Goal: Task Accomplishment & Management: Manage account settings

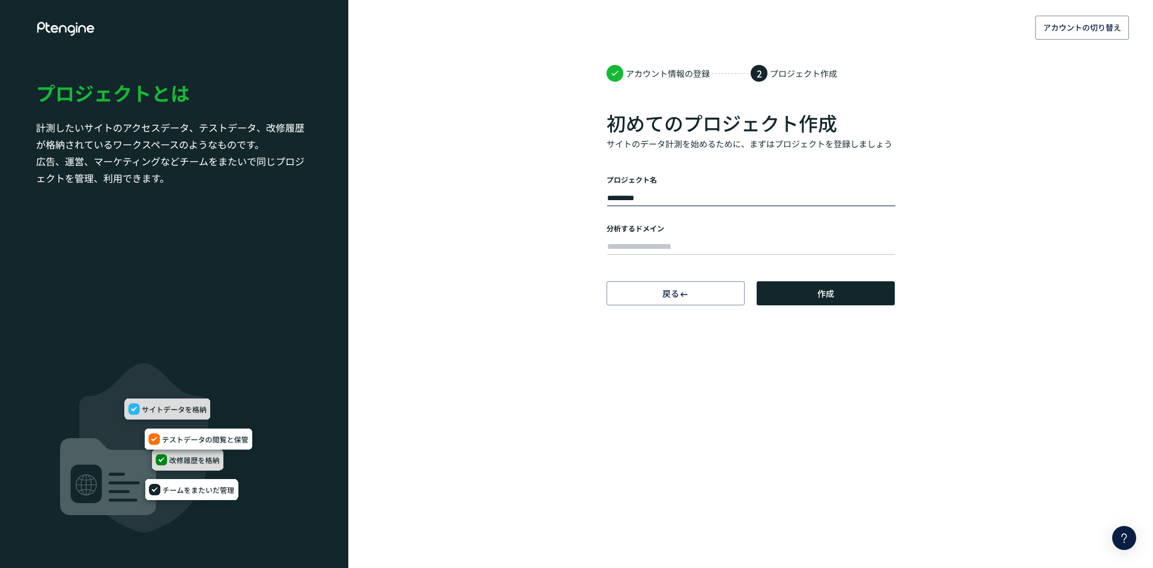
type input "*********"
click at [666, 232] on label "分析するドメイン" at bounding box center [751, 228] width 288 height 10
click at [665, 235] on div at bounding box center [751, 245] width 288 height 24
click at [665, 241] on input "text" at bounding box center [751, 246] width 288 height 17
paste input "**********"
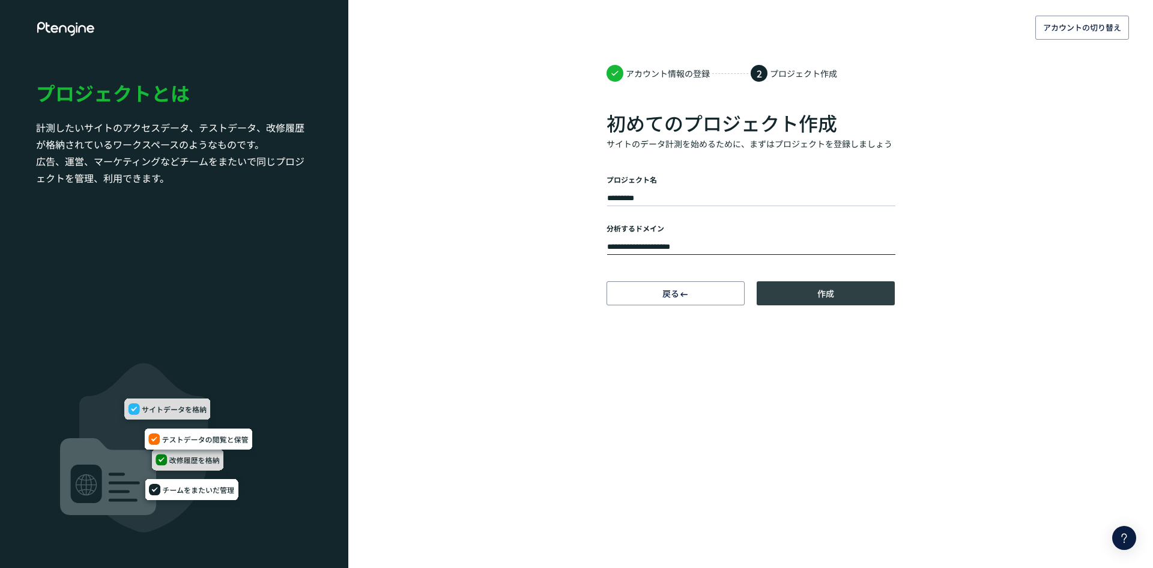
type input "**********"
click at [835, 301] on button "作成" at bounding box center [826, 293] width 138 height 24
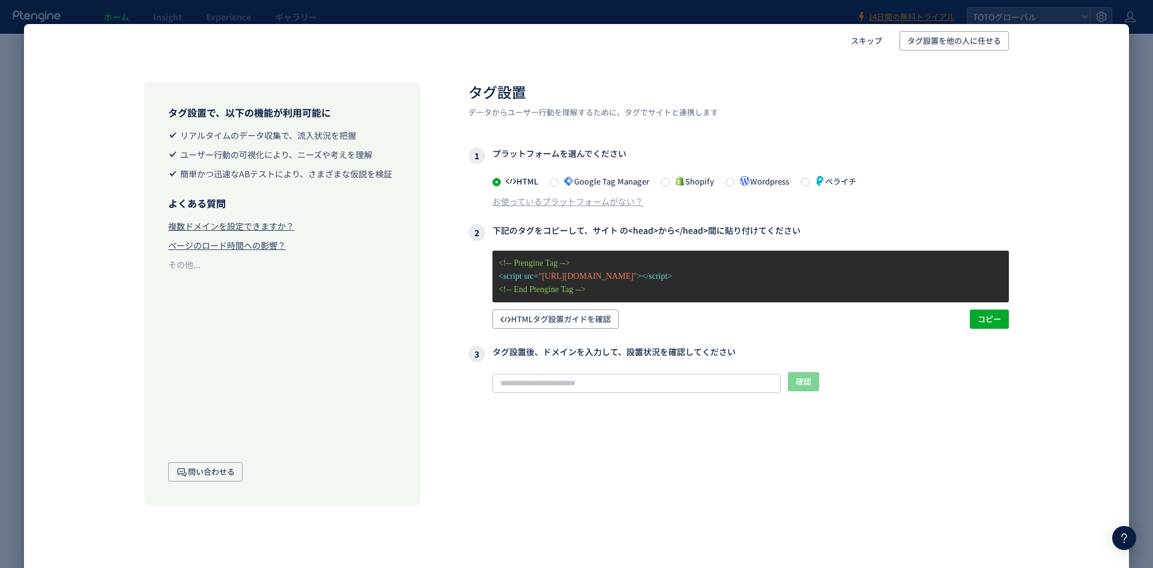
click at [521, 180] on span "HTML" at bounding box center [519, 180] width 37 height 11
click at [592, 171] on div "1 プラットフォームを選んでください HTML Google Tag Manager Shopify Wordpress ペライチ お使っているプラットフォー…" at bounding box center [738, 177] width 541 height 60
click at [592, 175] on span "Google Tag Manager" at bounding box center [604, 180] width 91 height 11
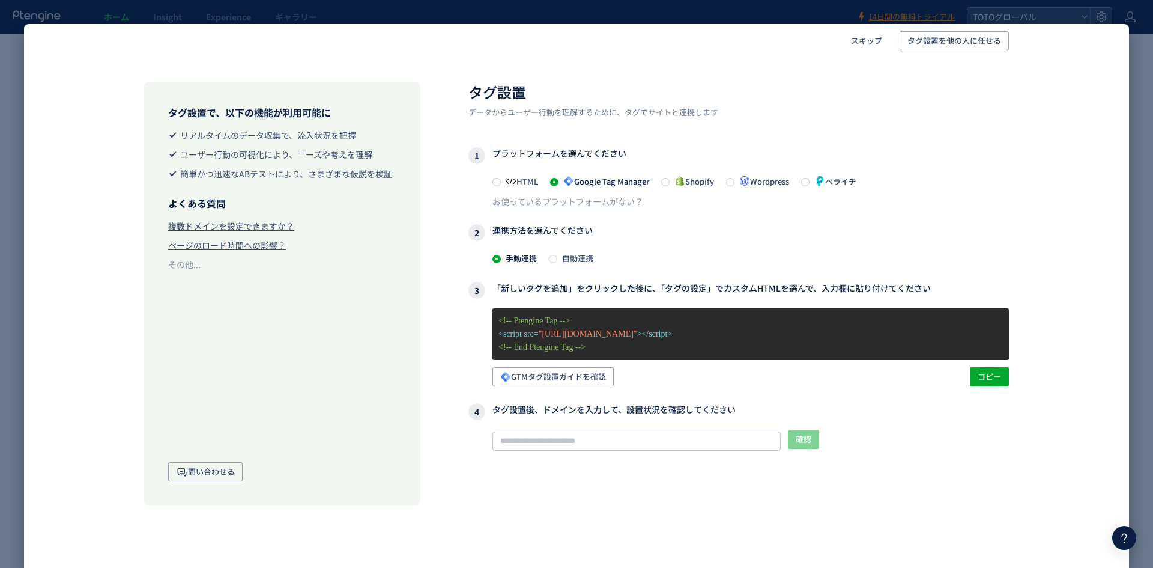
click at [531, 182] on span "HTML" at bounding box center [519, 180] width 37 height 11
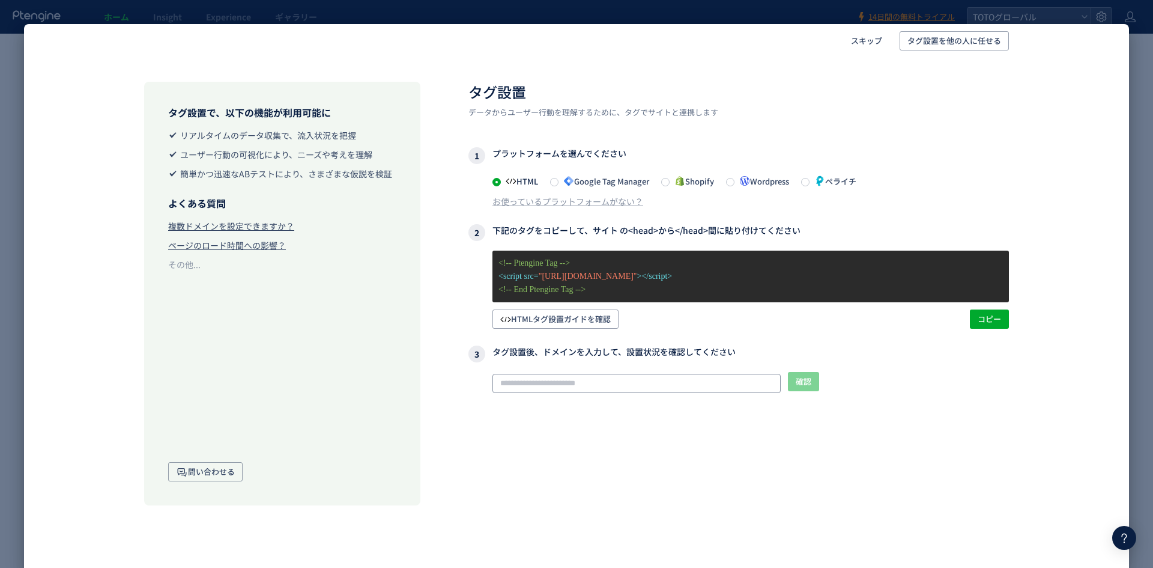
click at [576, 388] on input "text" at bounding box center [636, 383] width 288 height 19
click at [1002, 321] on button "コピー" at bounding box center [989, 318] width 39 height 19
click at [854, 35] on span "スキップ" at bounding box center [866, 40] width 31 height 19
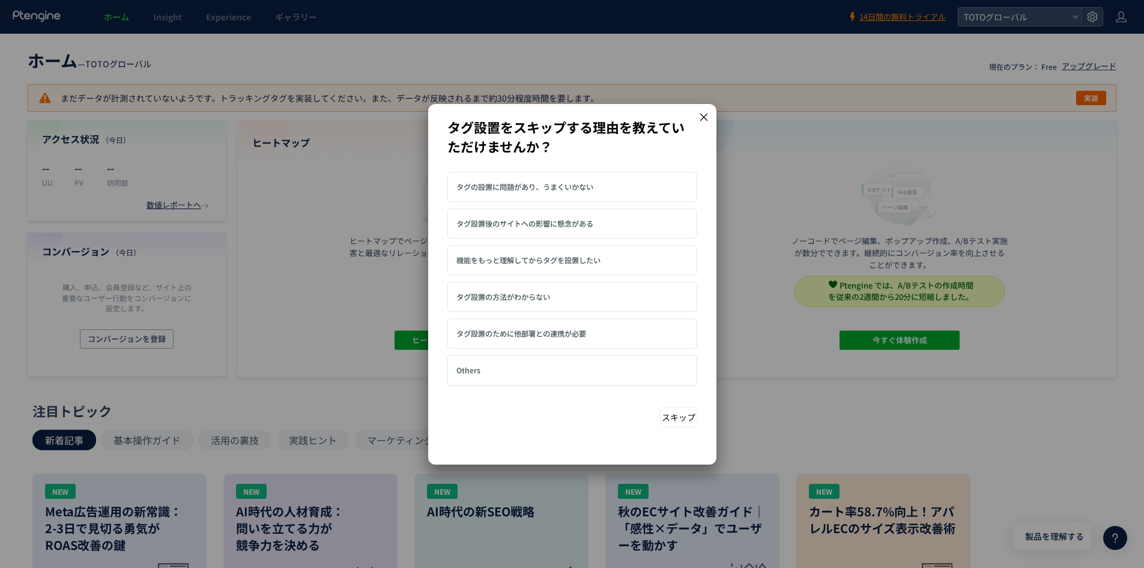
click at [482, 367] on label "Others" at bounding box center [576, 369] width 240 height 19
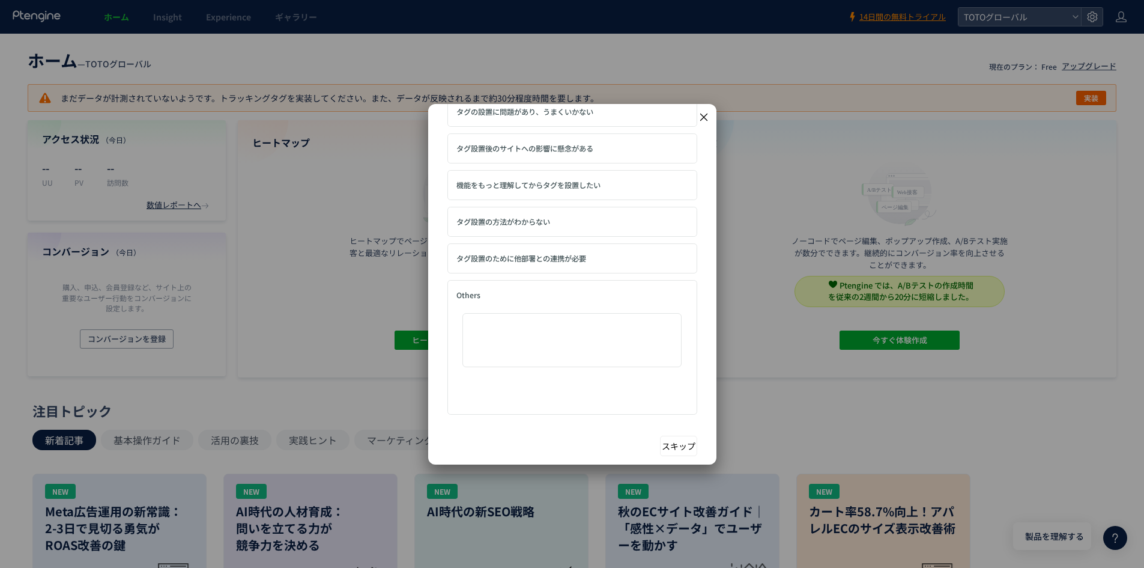
click at [611, 361] on input "Others" at bounding box center [571, 340] width 219 height 54
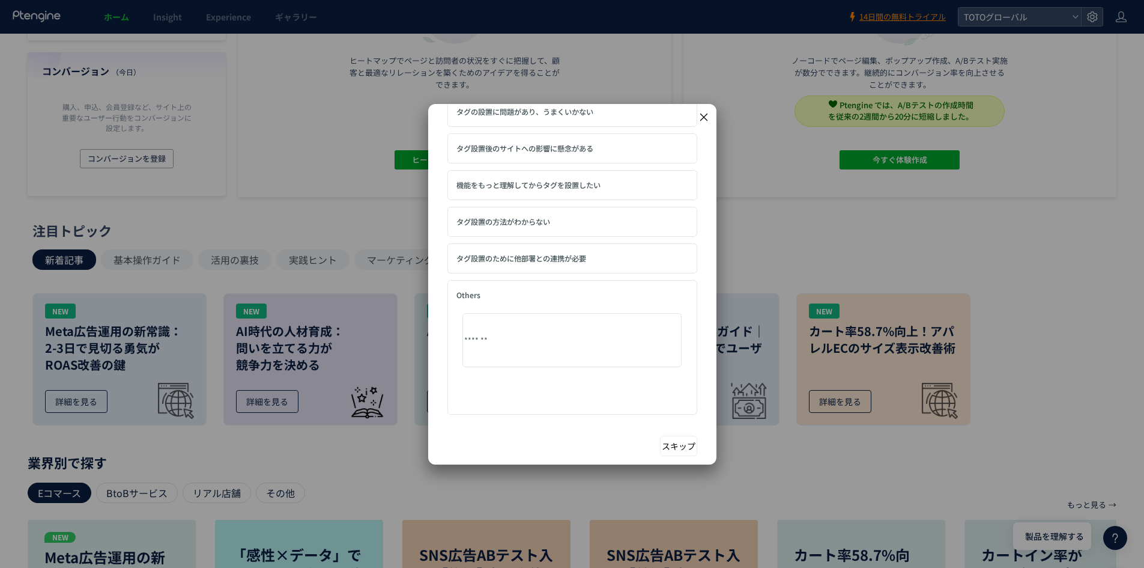
type input "*******"
click at [667, 441] on button "スキップ" at bounding box center [678, 445] width 37 height 20
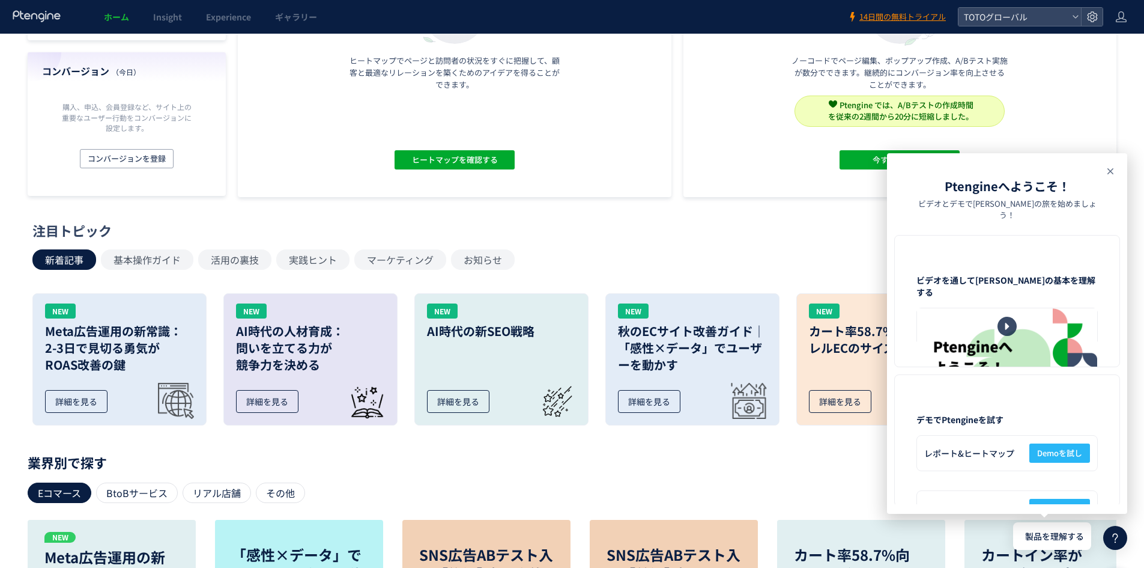
click at [1108, 172] on icon at bounding box center [1110, 171] width 14 height 14
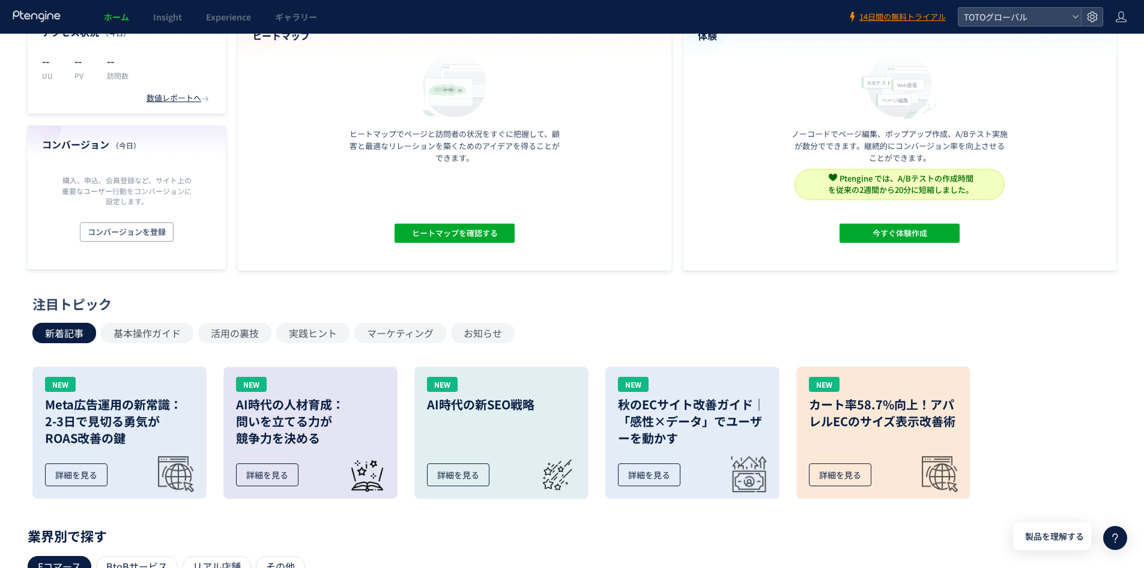
scroll to position [0, 0]
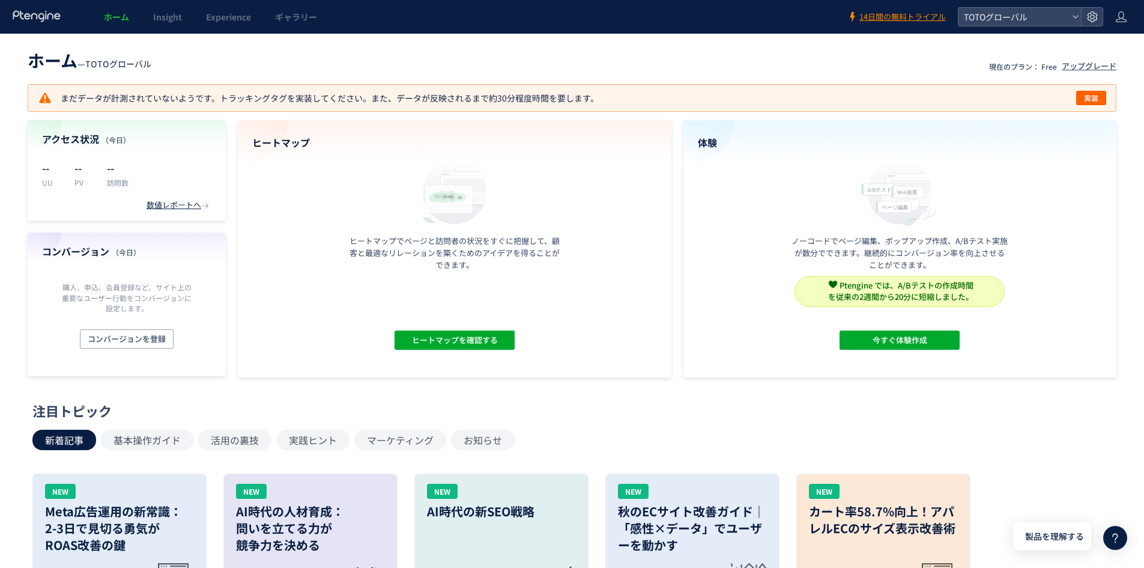
click at [1115, 10] on header "ホーム Insight Experience ギャラリー 14日間の無料トライアル TOTOグローバル" at bounding box center [572, 17] width 1144 height 34
click at [1115, 18] on header "ホーム Insight Experience ギャラリー 14日間の無料トライアル TOTOグローバル" at bounding box center [572, 17] width 1144 height 34
click at [1118, 21] on icon at bounding box center [1121, 17] width 12 height 12
click at [1110, 46] on span "アカウント設定" at bounding box center [1090, 47] width 59 height 12
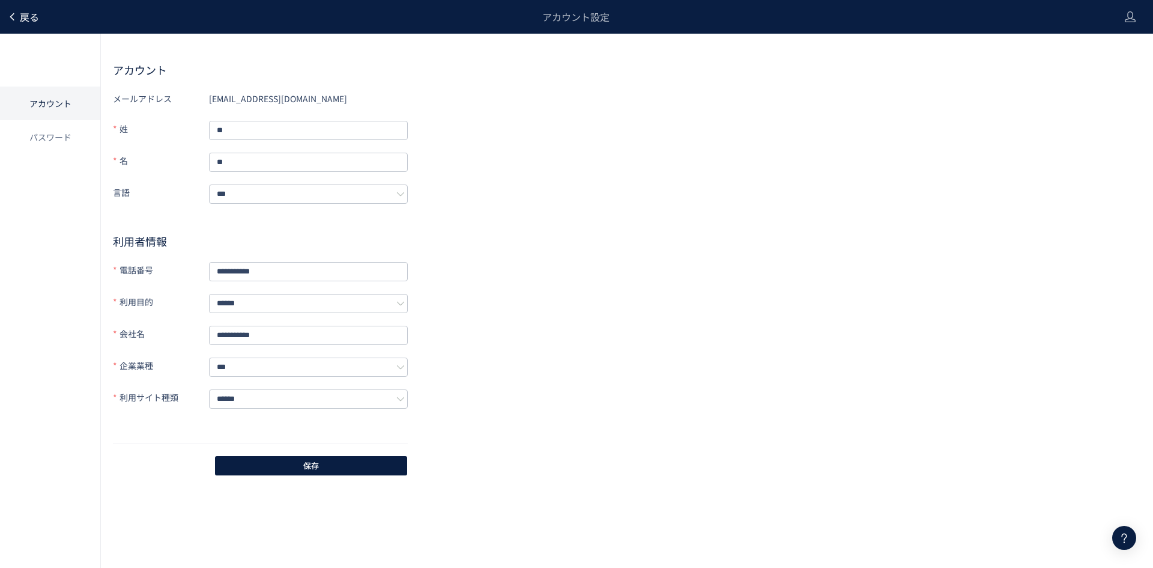
click at [18, 21] on link "戻る" at bounding box center [23, 17] width 32 height 14
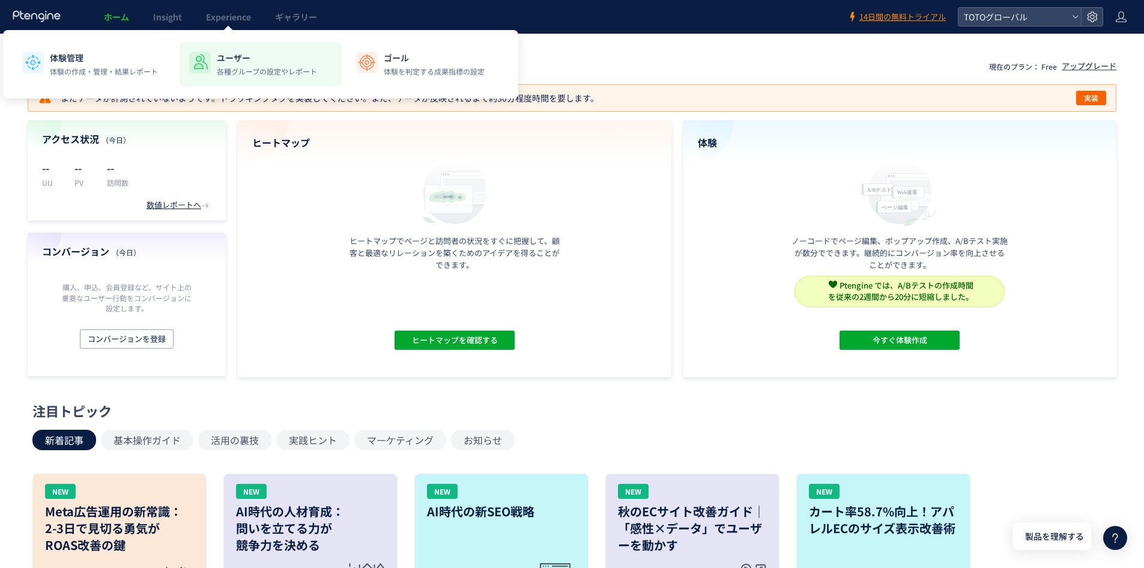
click at [244, 70] on p "各種グループの設定やレポート" at bounding box center [267, 71] width 100 height 11
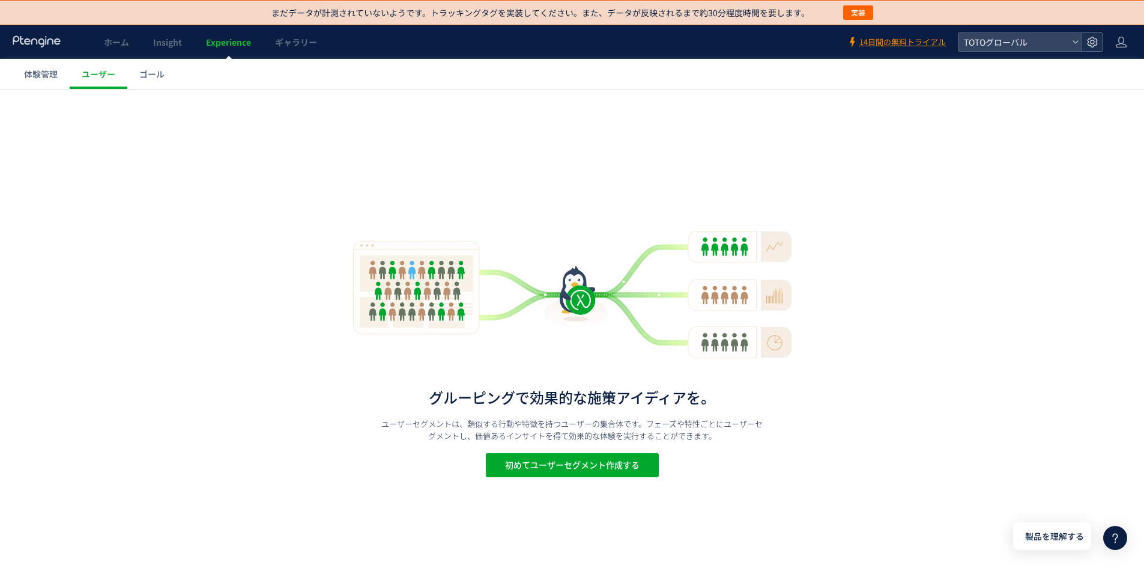
click at [1097, 35] on div at bounding box center [1092, 42] width 22 height 18
click at [1008, 117] on span "メンバー管理" at bounding box center [1009, 121] width 50 height 19
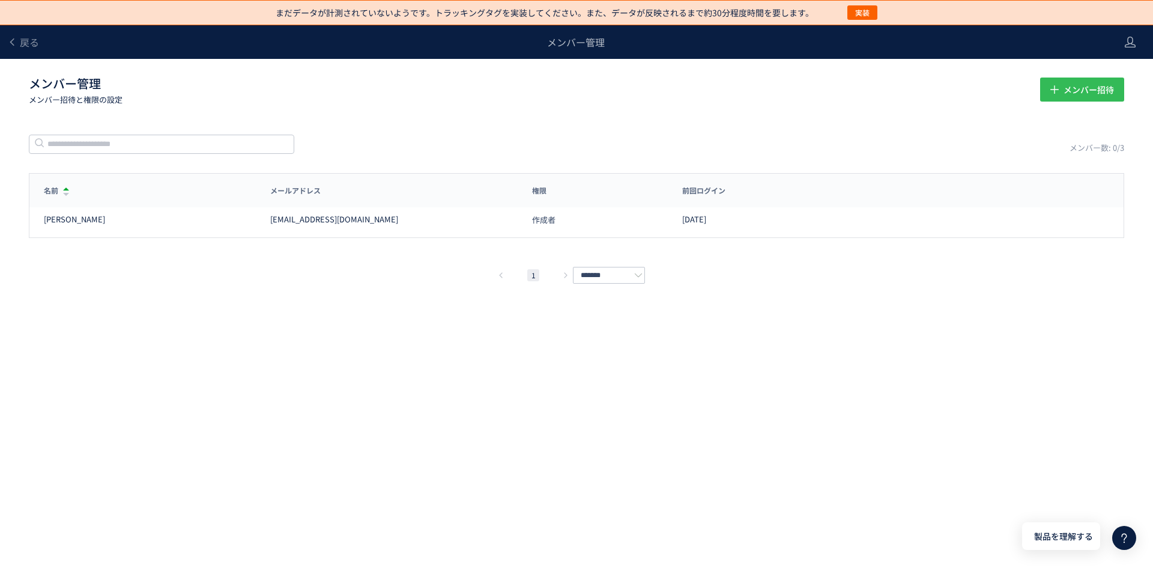
click at [1111, 86] on span "メンバー招待" at bounding box center [1089, 89] width 50 height 24
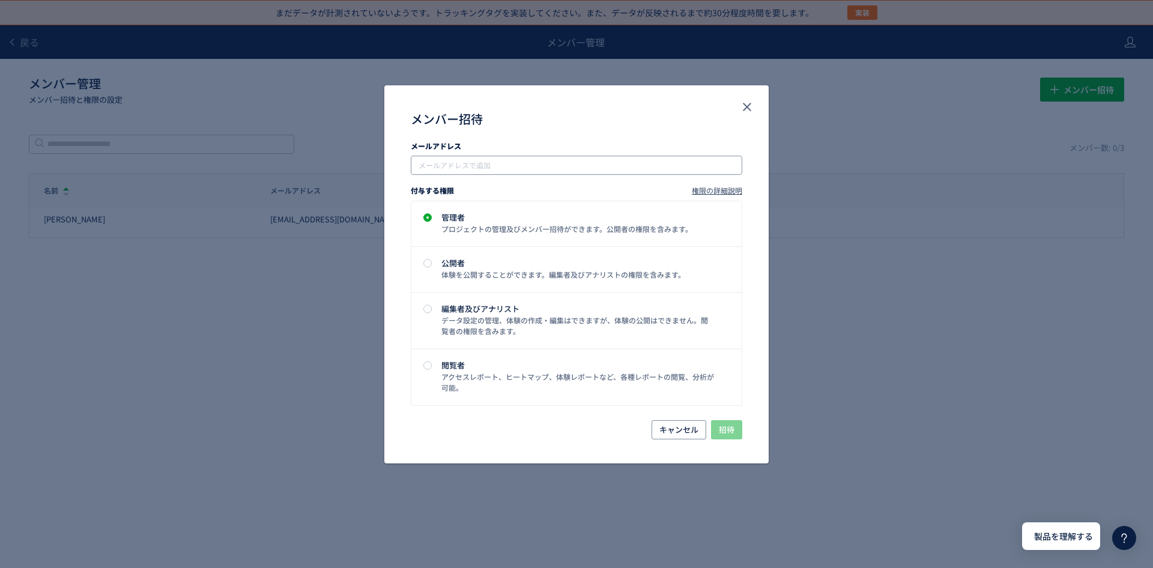
click at [517, 159] on div "メールアドレスで追加" at bounding box center [577, 165] width 332 height 19
click at [517, 161] on input "メンバー招待" at bounding box center [578, 165] width 322 height 14
click at [506, 167] on input "メンバー招待" at bounding box center [578, 165] width 322 height 14
paste input "**********"
type input "**********"
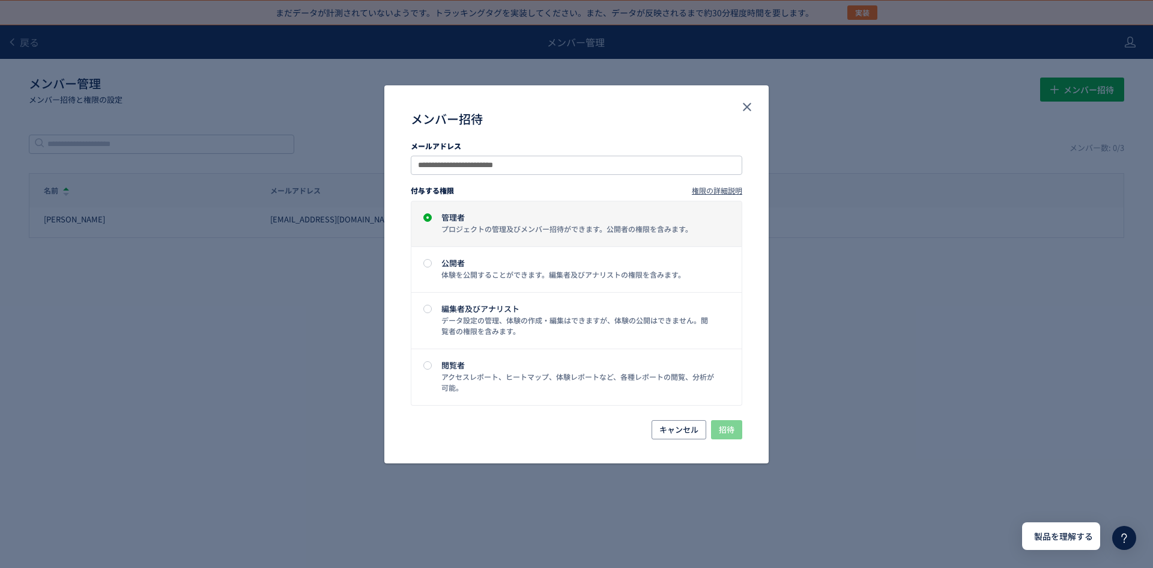
click at [490, 219] on div "管理者" at bounding box center [577, 217] width 273 height 8
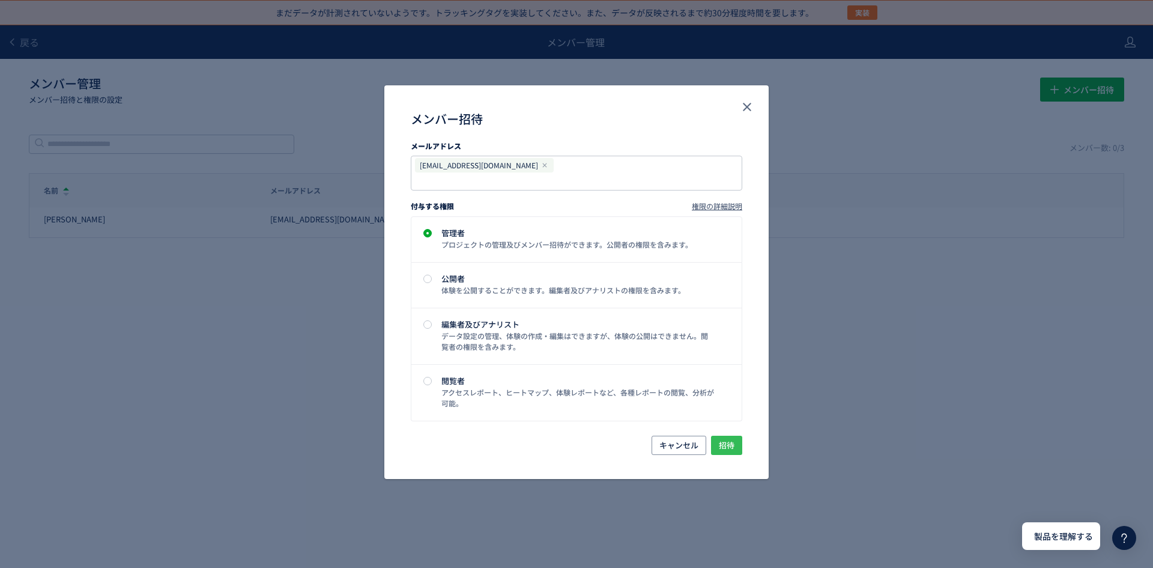
click at [731, 435] on span "招待" at bounding box center [727, 444] width 16 height 19
